Goal: Information Seeking & Learning: Understand process/instructions

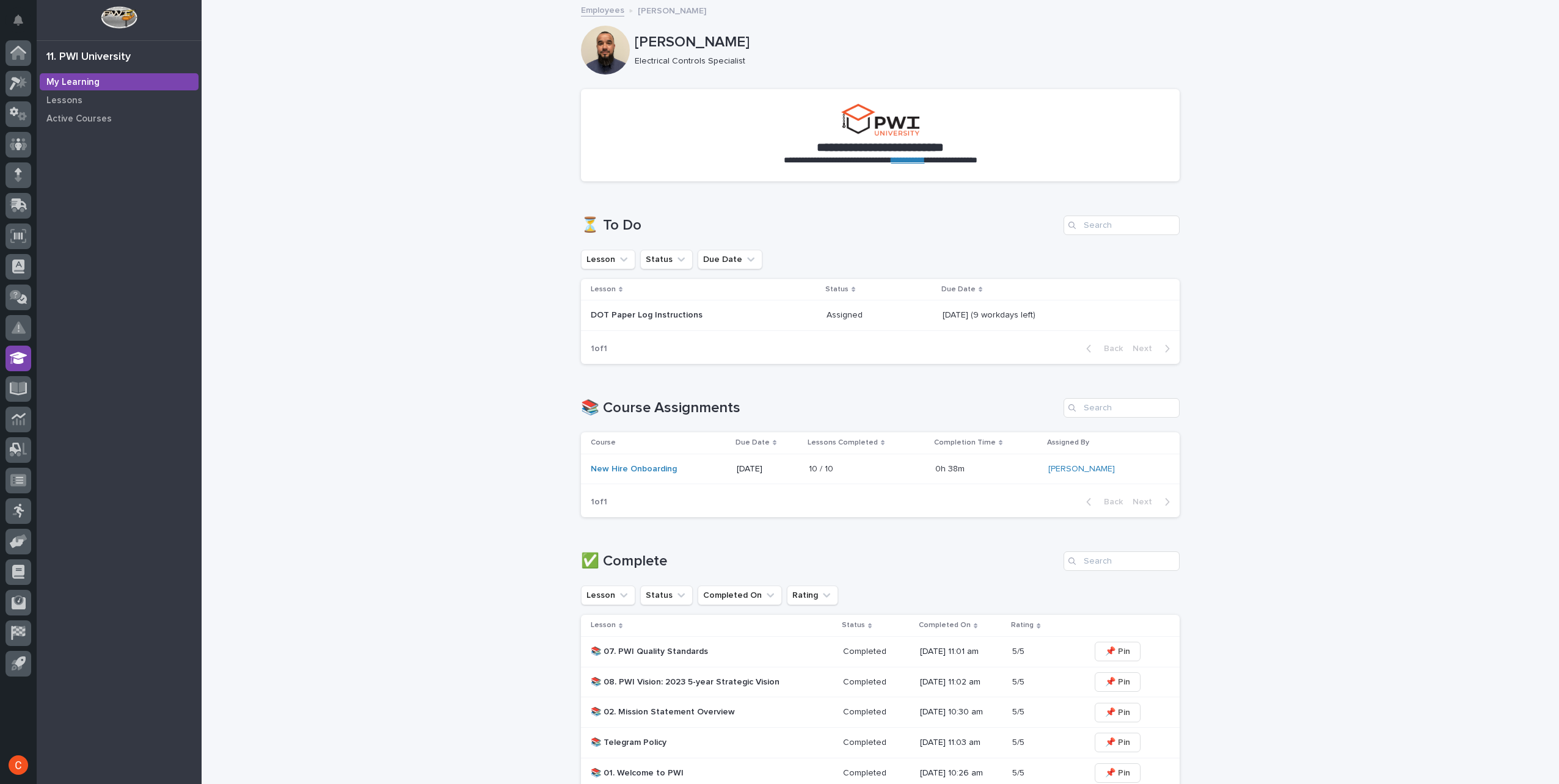
click at [649, 319] on p "DOT Paper Log Instructions" at bounding box center [697, 315] width 214 height 11
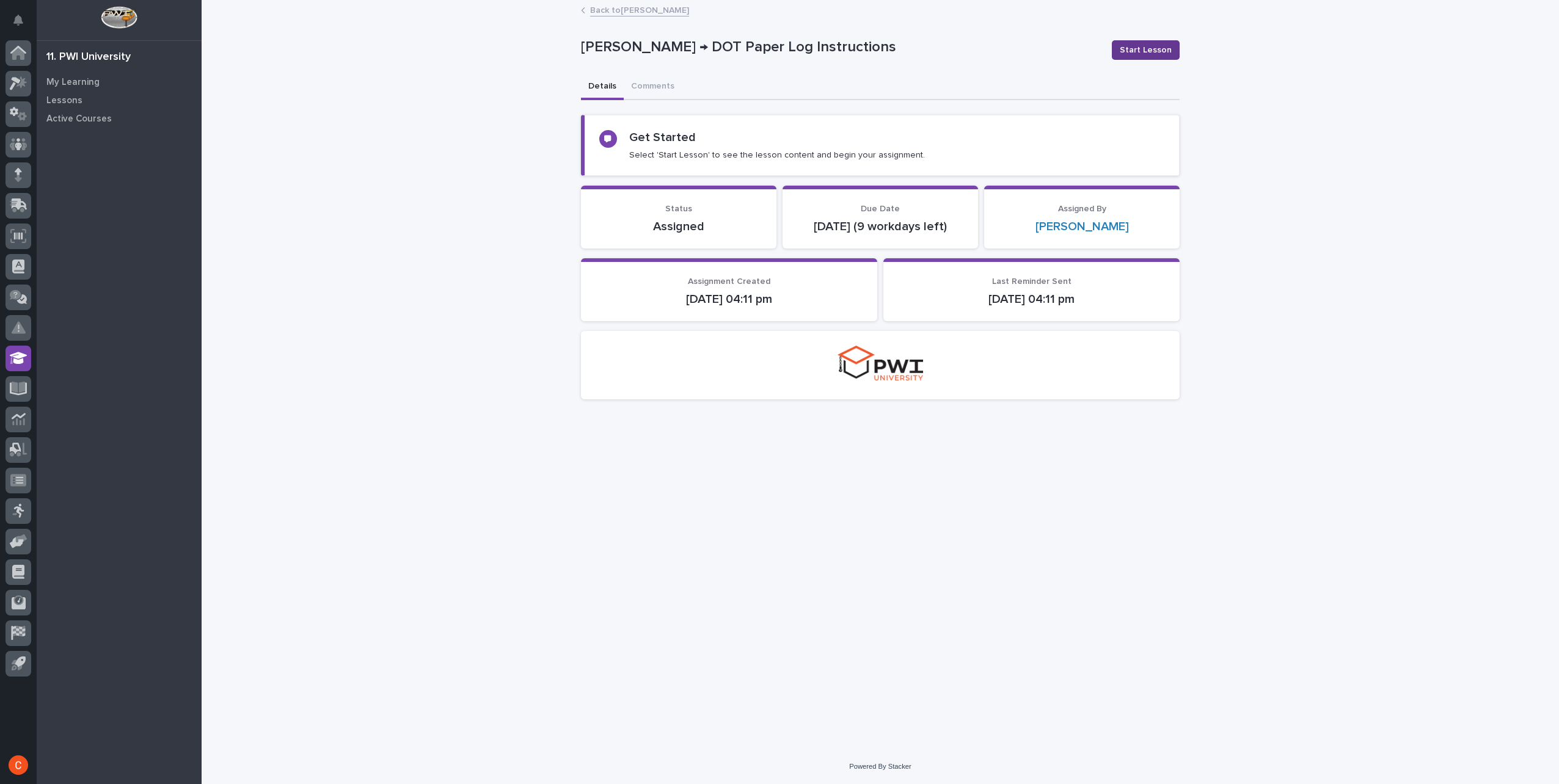
click at [1149, 55] on span "Start Lesson" at bounding box center [1146, 50] width 52 height 12
click at [1151, 46] on span "Start Lesson" at bounding box center [1146, 50] width 52 height 12
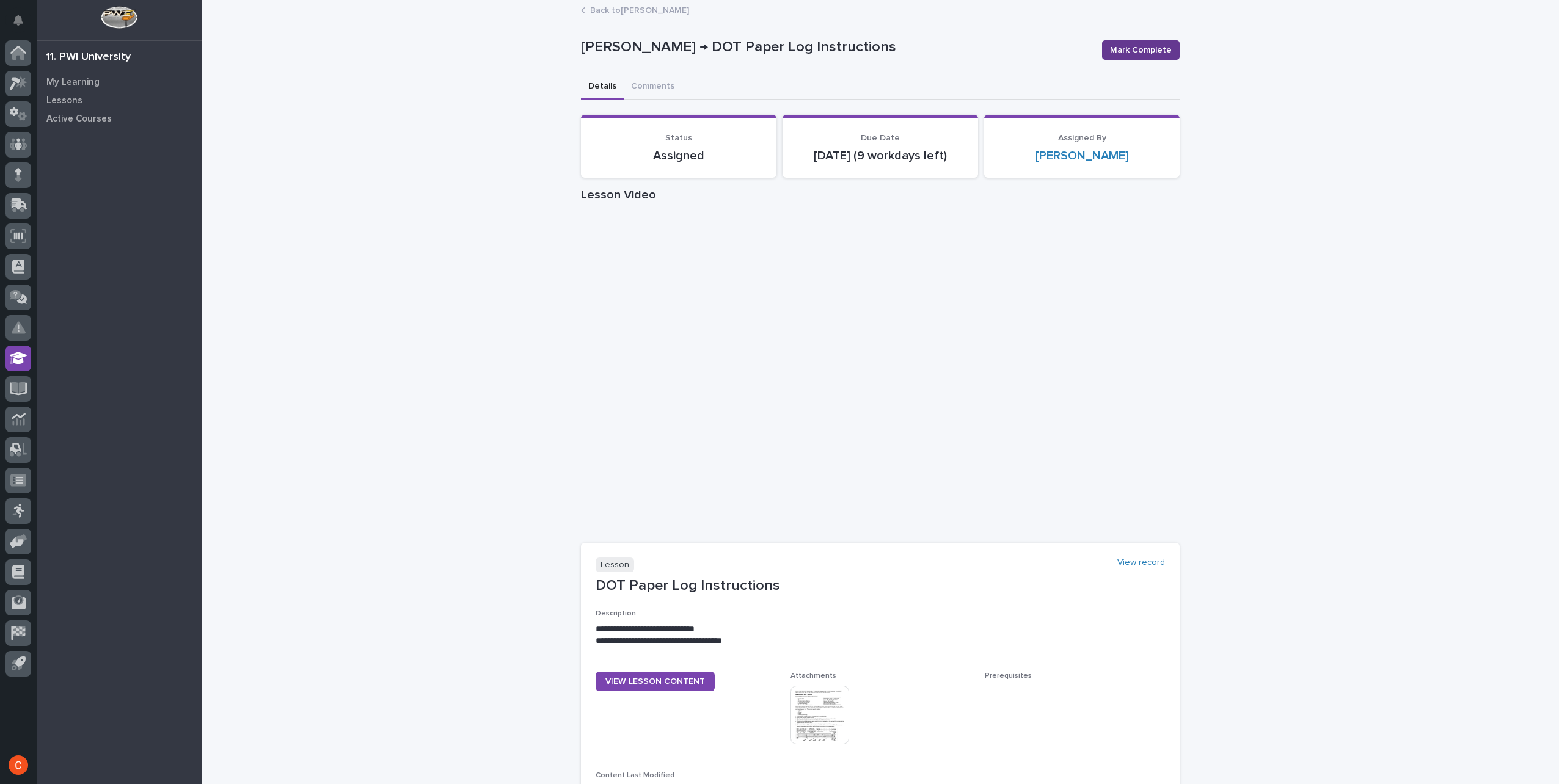
click at [1143, 45] on span "Mark Complete" at bounding box center [1141, 50] width 62 height 12
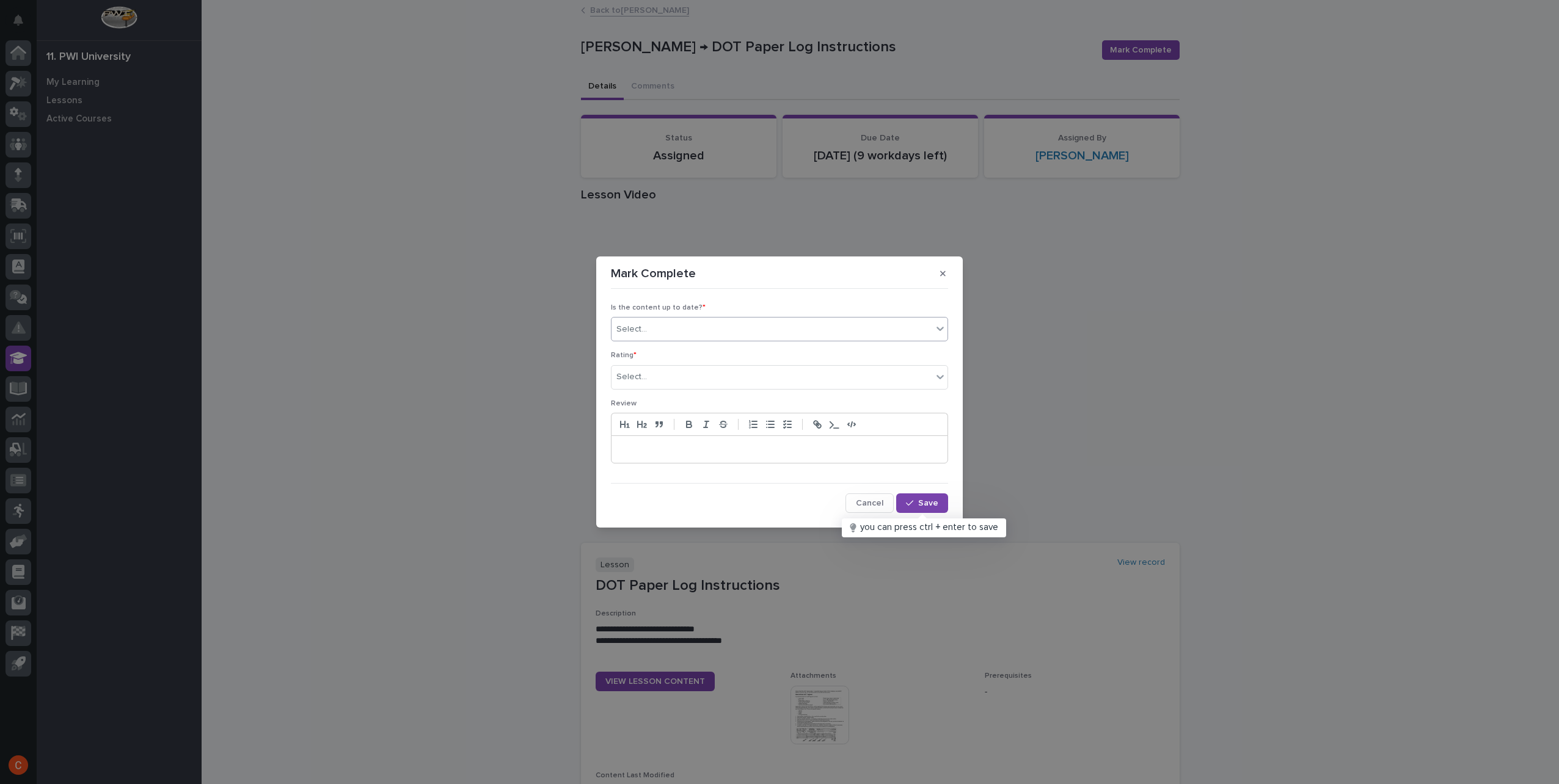
click at [684, 329] on div "Select..." at bounding box center [771, 329] width 321 height 20
click at [693, 349] on div "✔ everything is up to date" at bounding box center [779, 353] width 336 height 21
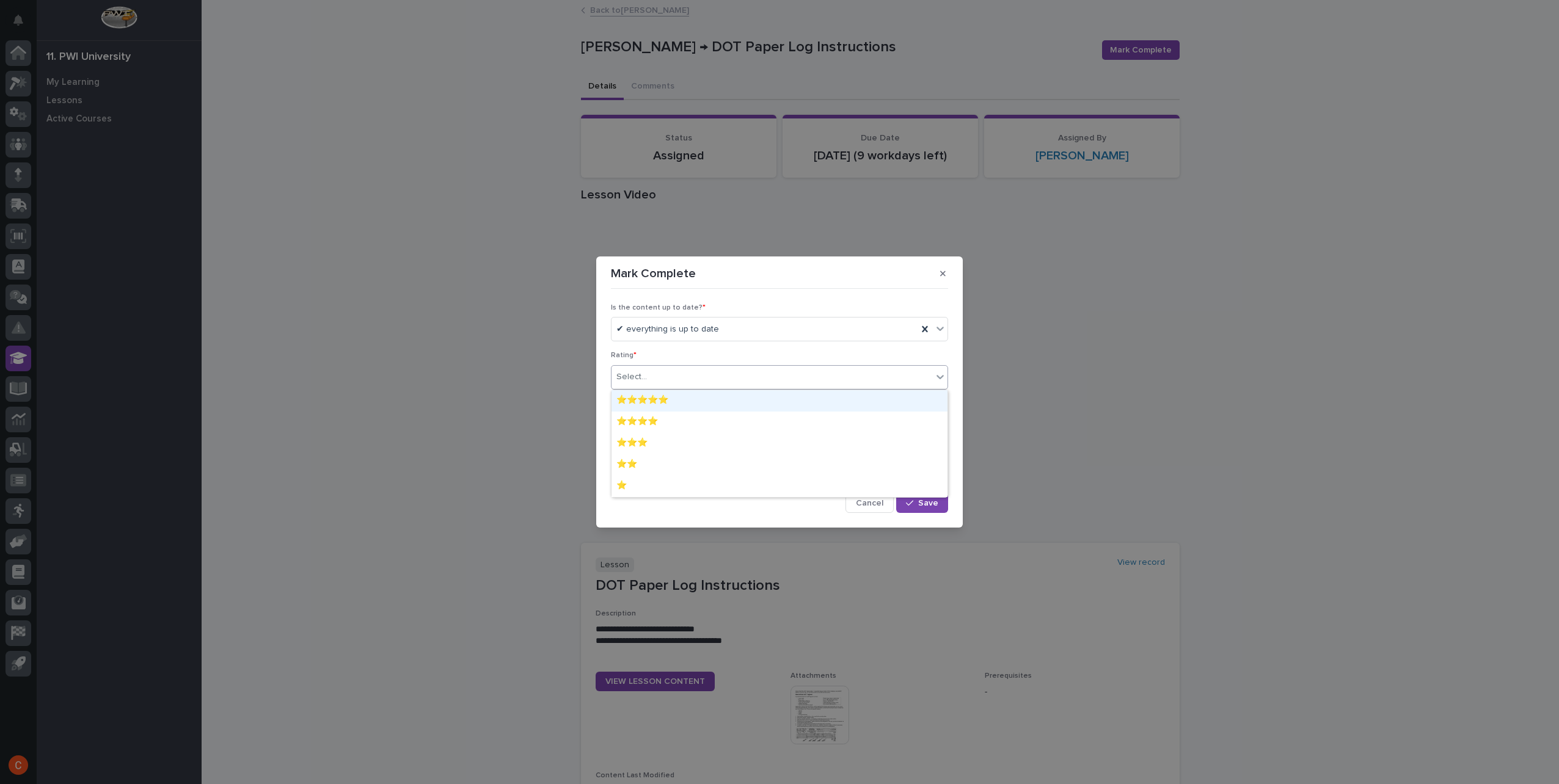
click at [694, 377] on div "Select..." at bounding box center [771, 377] width 321 height 20
click at [687, 402] on div "⭐⭐⭐⭐⭐" at bounding box center [779, 401] width 336 height 21
click at [924, 497] on button "Save" at bounding box center [922, 503] width 52 height 20
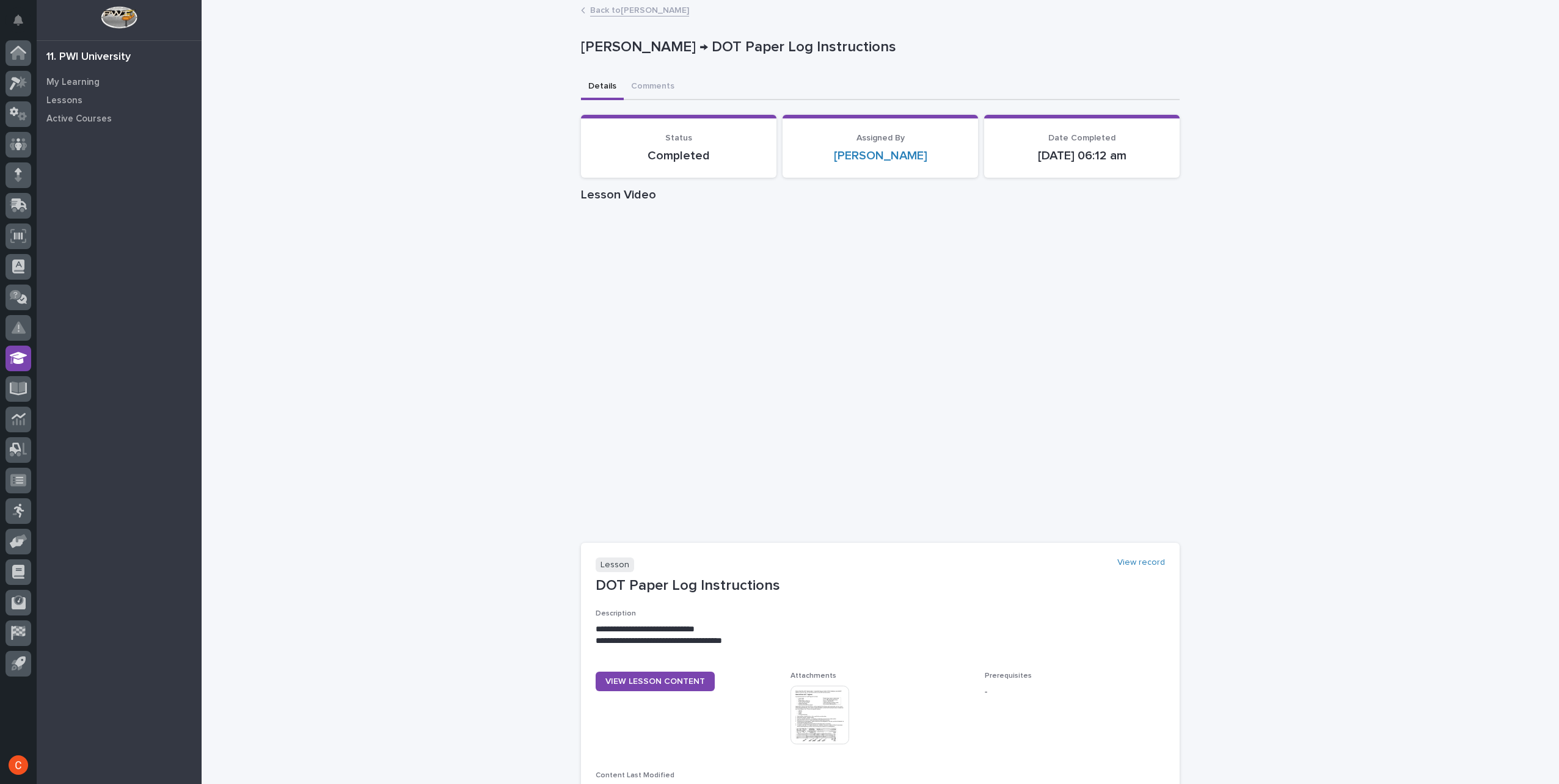
click at [1312, 452] on div "**********" at bounding box center [880, 596] width 1357 height 1190
click at [823, 711] on img at bounding box center [819, 715] width 59 height 59
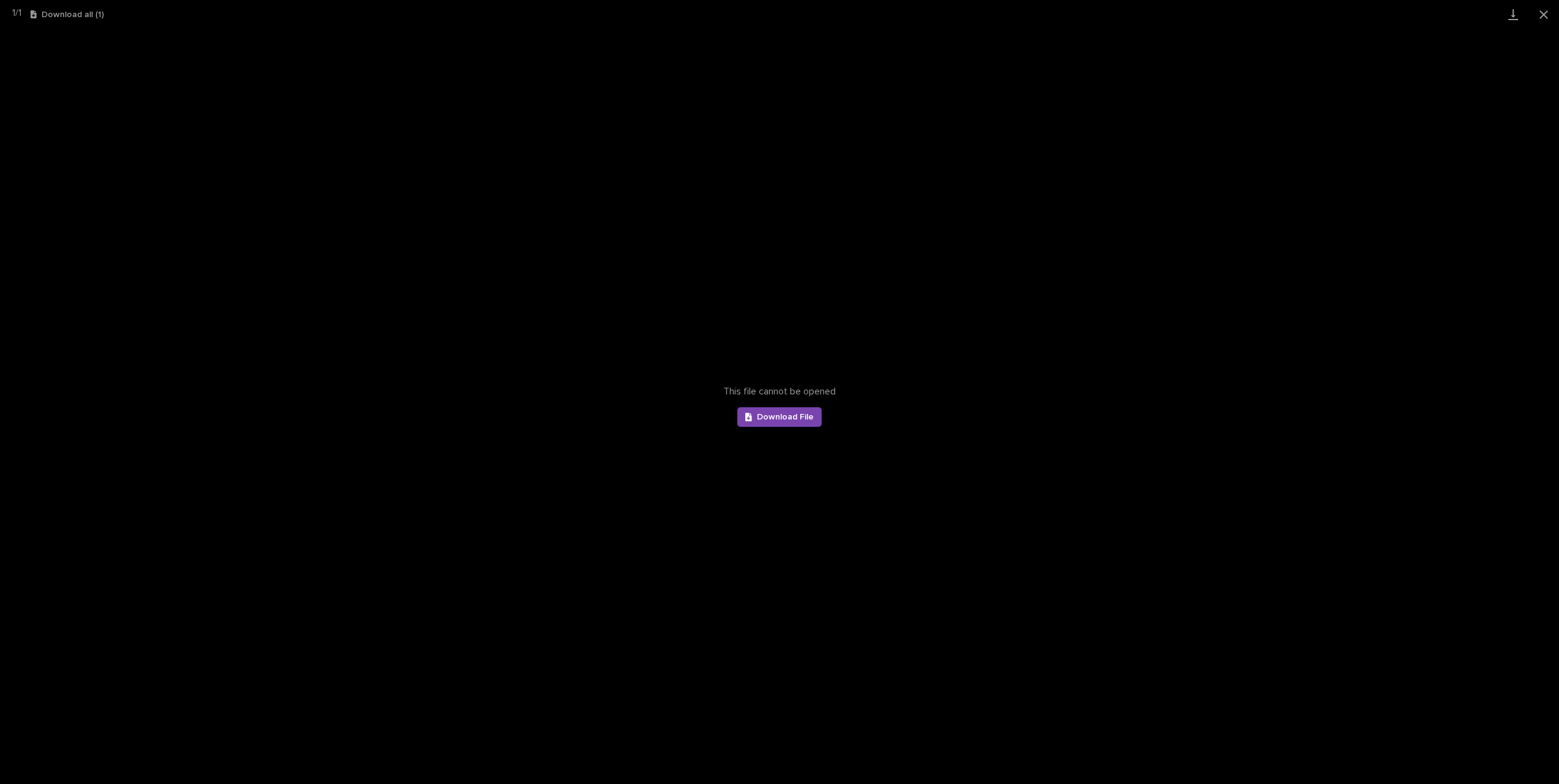
click at [770, 359] on div "This file cannot be opened Download File" at bounding box center [780, 406] width 1559 height 755
click at [566, 444] on div "This file cannot be opened Download File" at bounding box center [780, 406] width 1559 height 755
click at [1536, 12] on button "Close gallery" at bounding box center [1544, 14] width 31 height 28
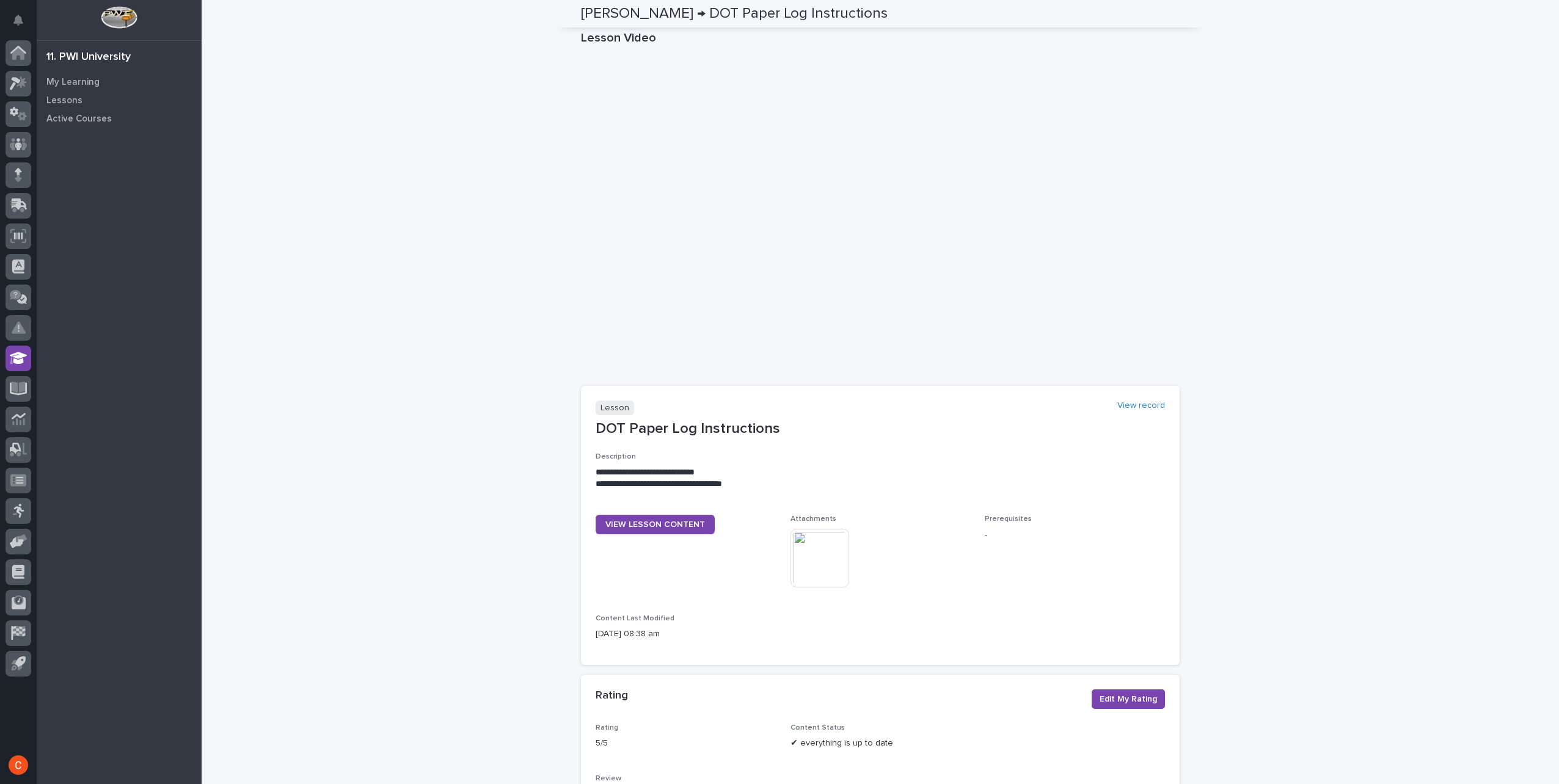
scroll to position [138, 0]
